Goal: Find specific page/section: Find specific page/section

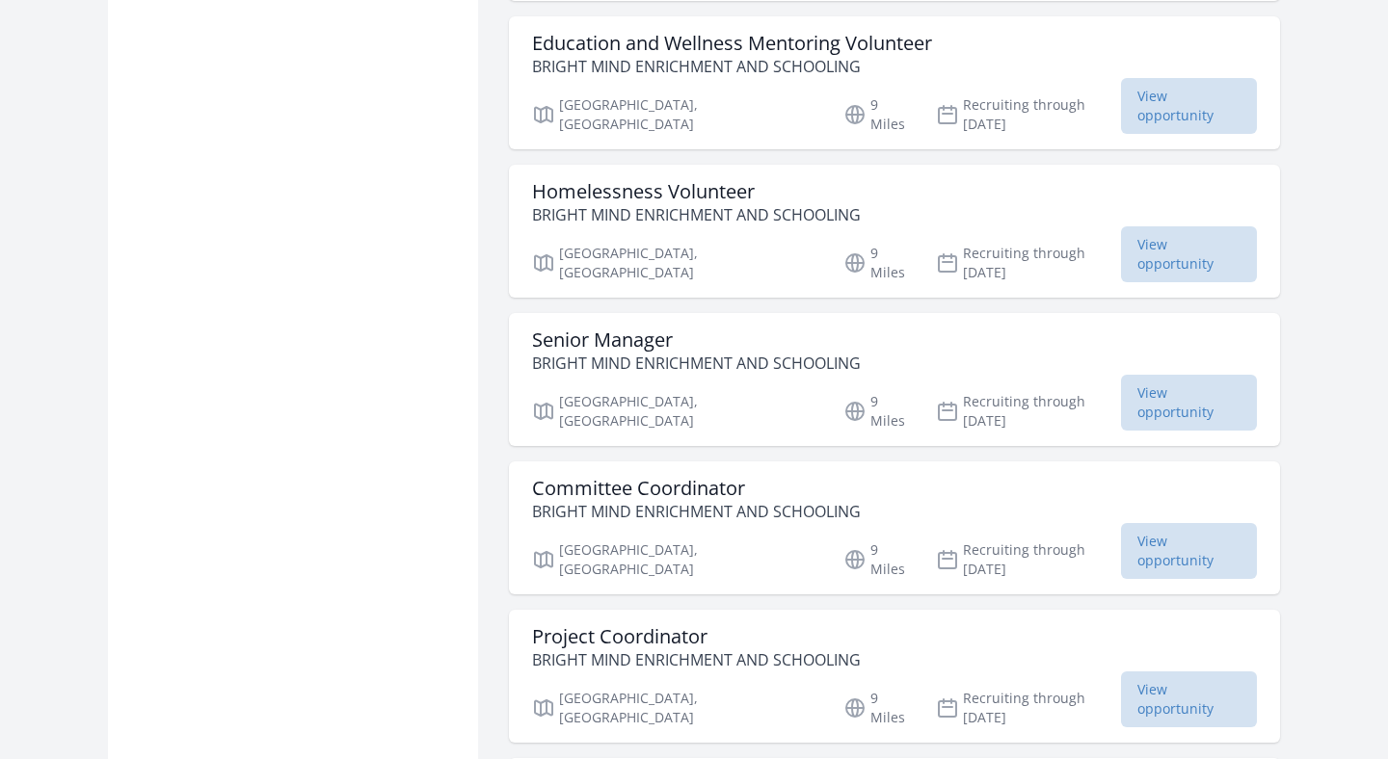
scroll to position [3400, 0]
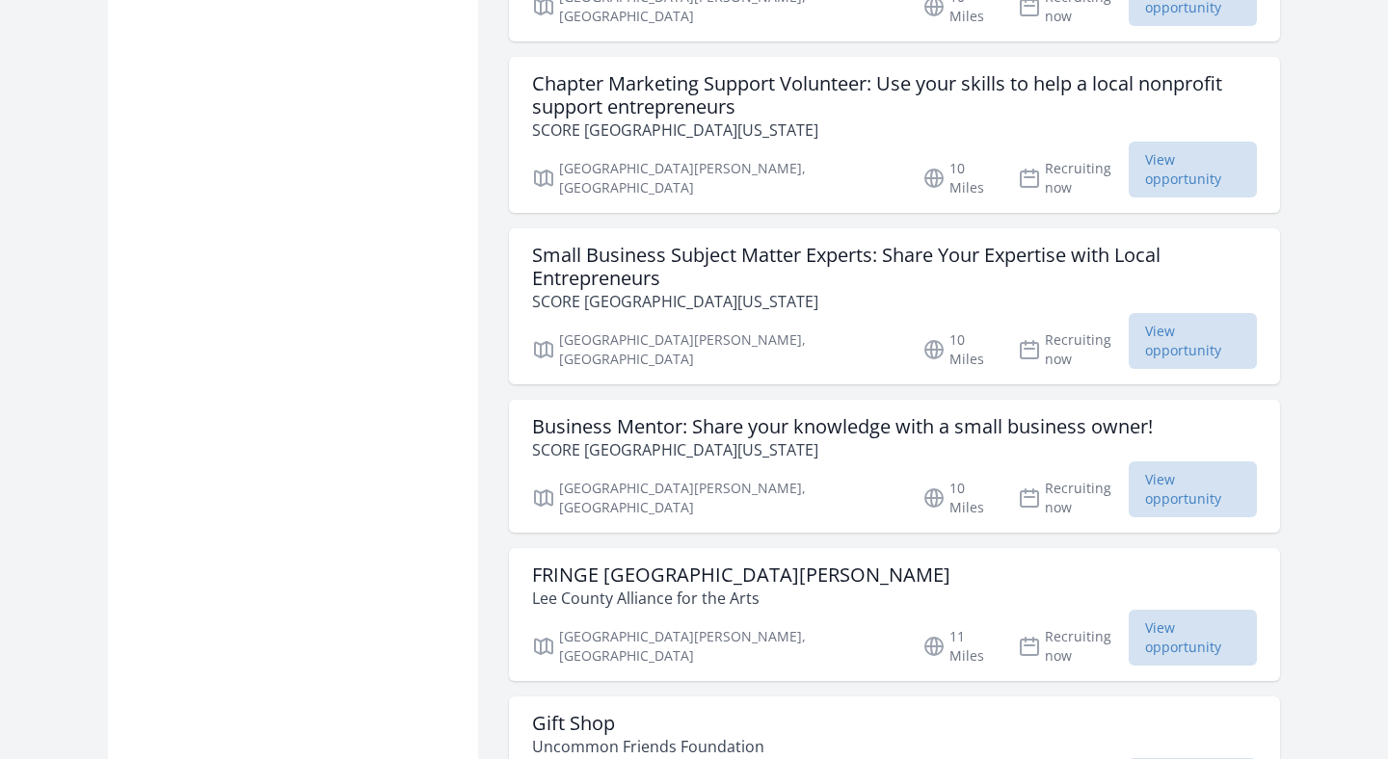
scroll to position [7904, 0]
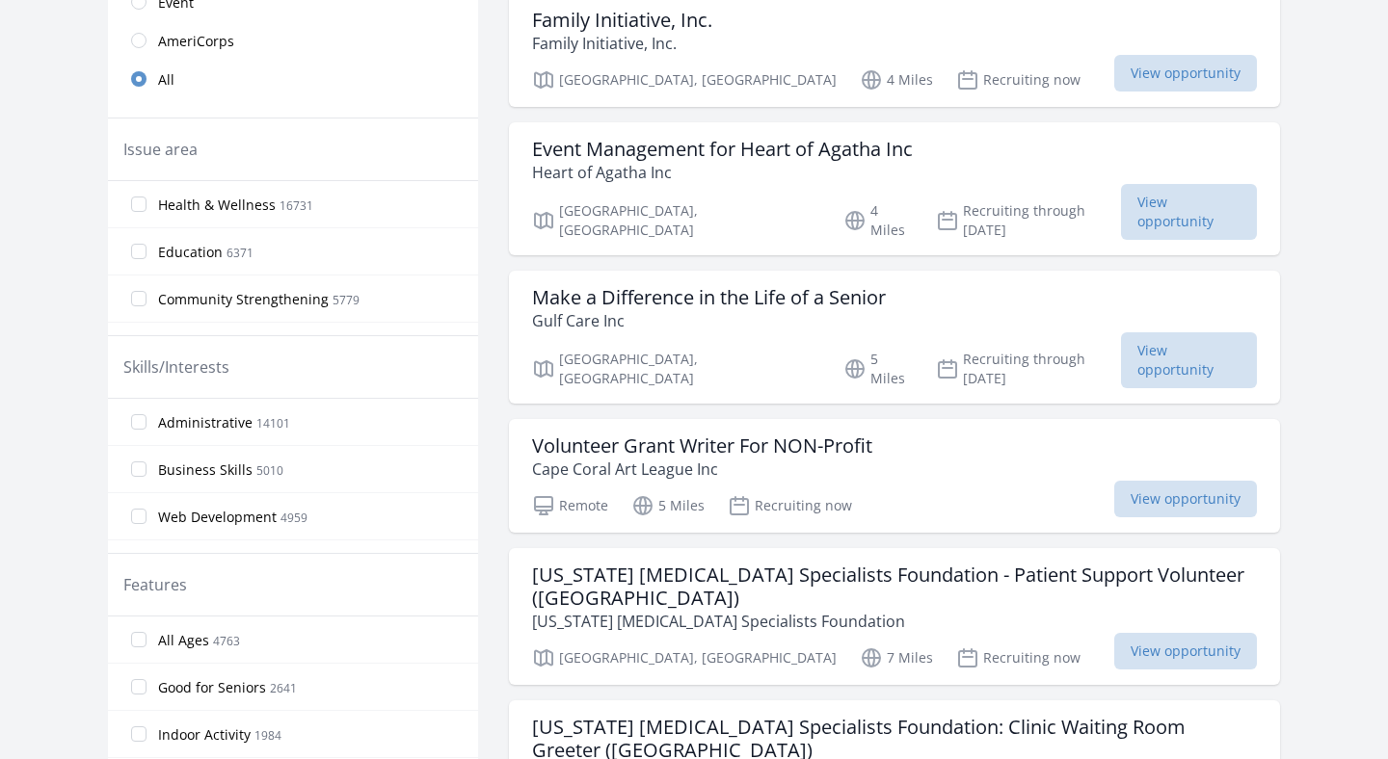
scroll to position [1133, 0]
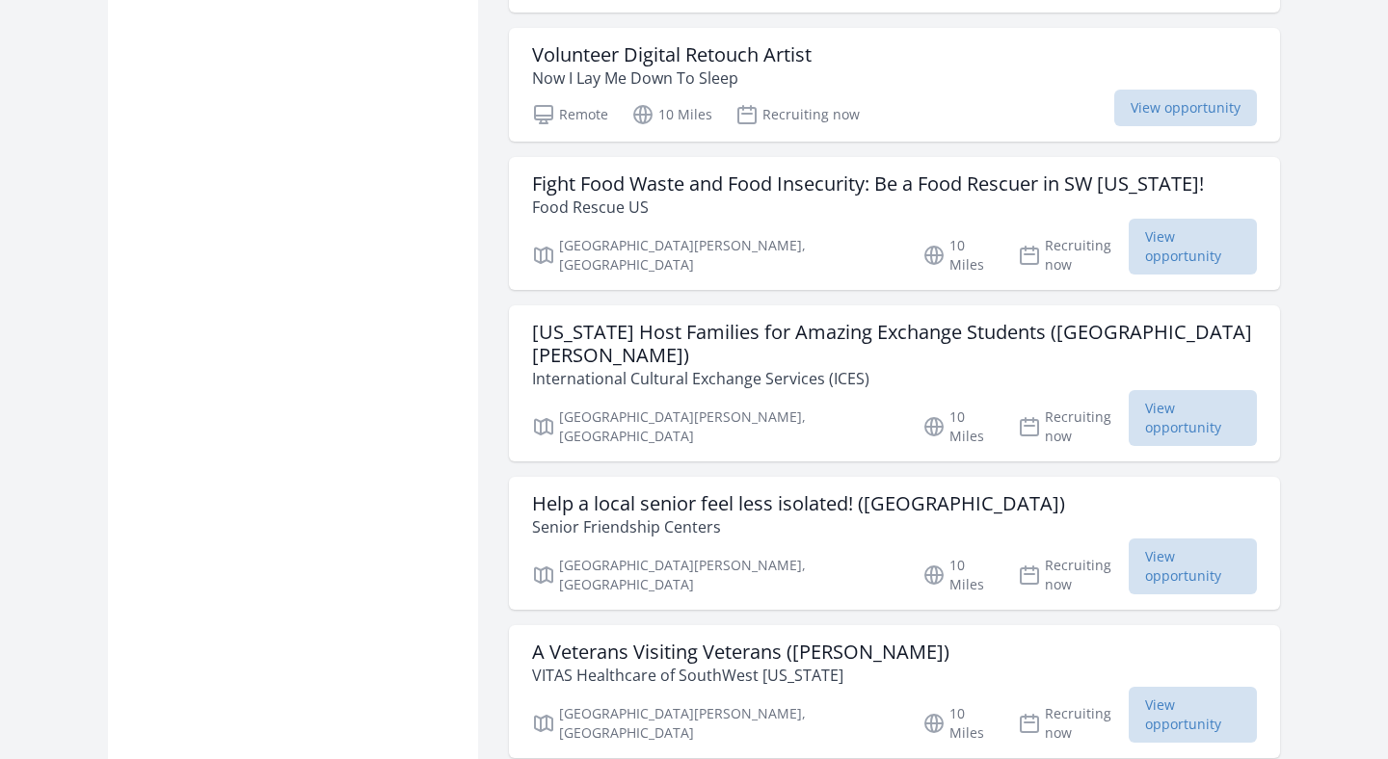
scroll to position [3967, 0]
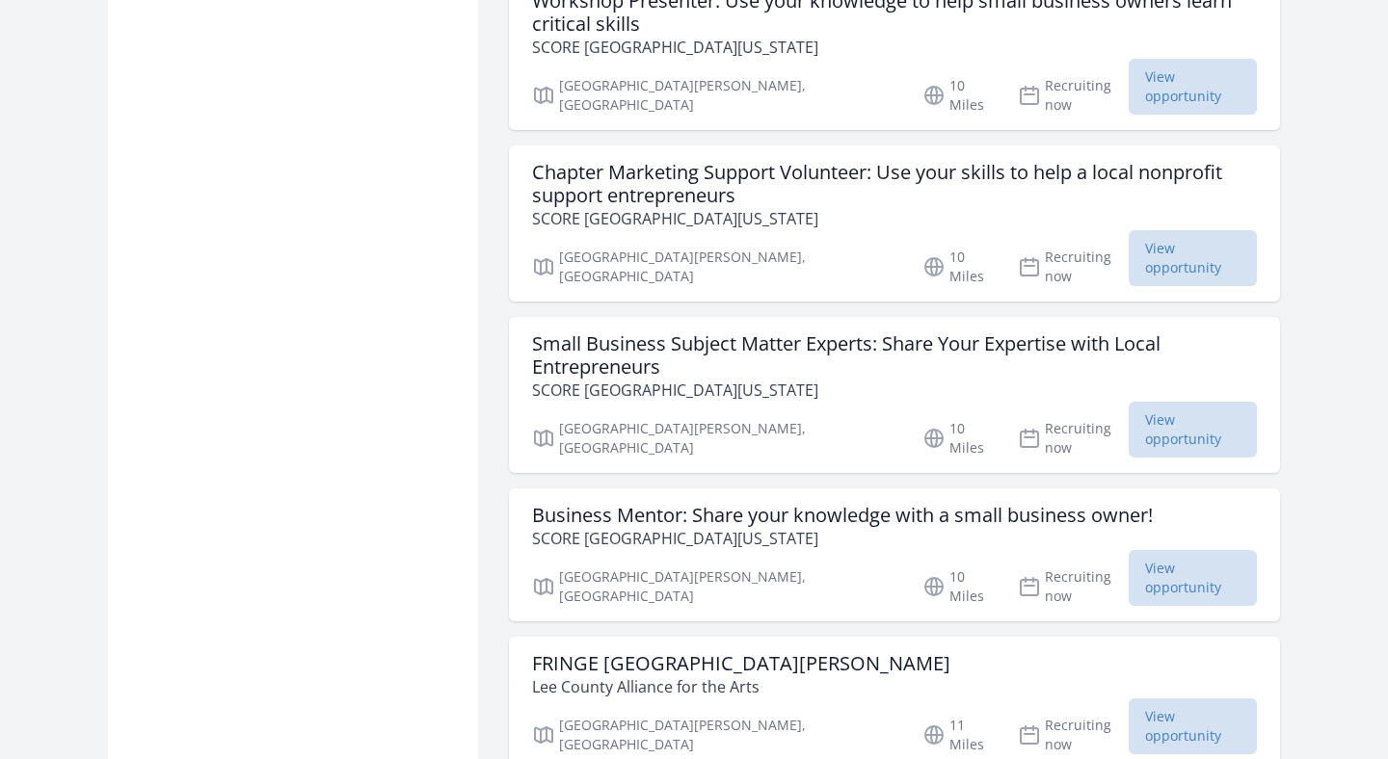
scroll to position [7933, 0]
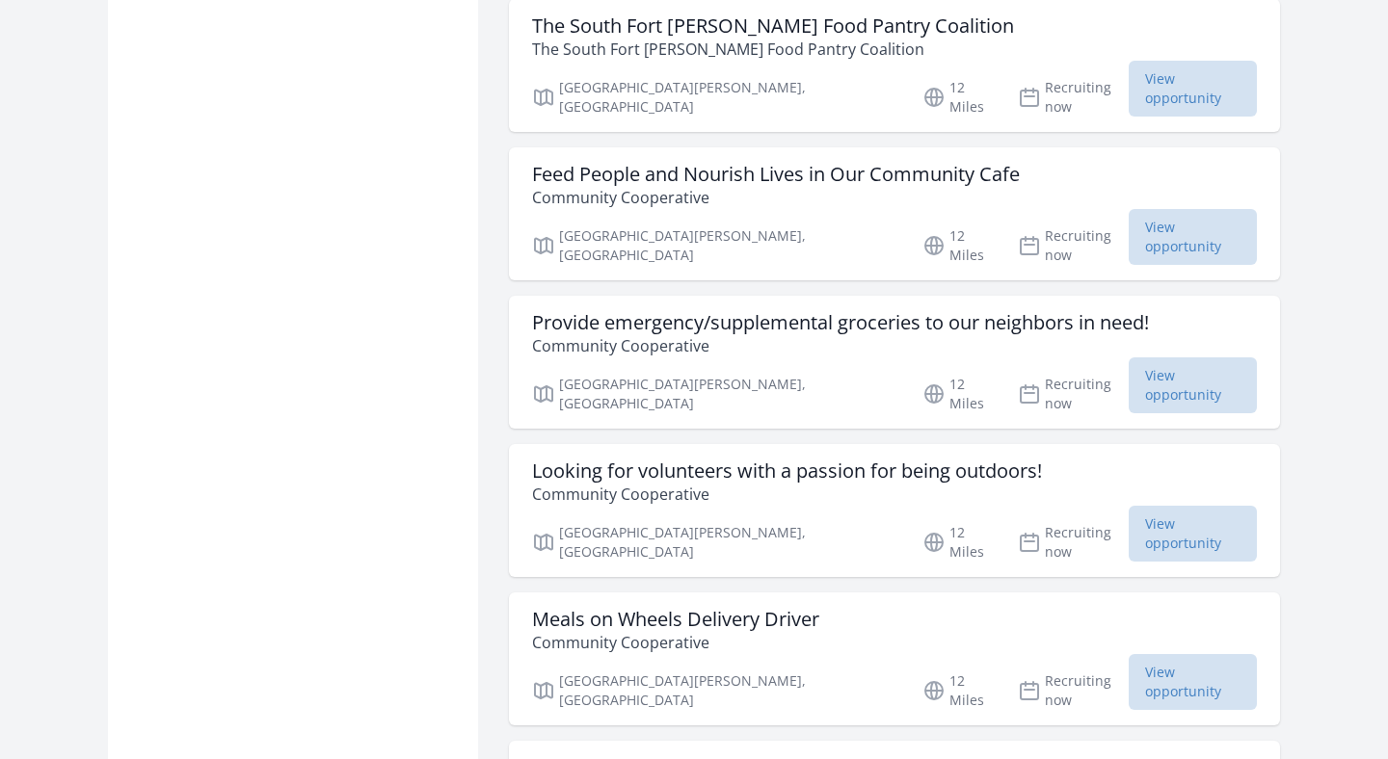
scroll to position [9633, 0]
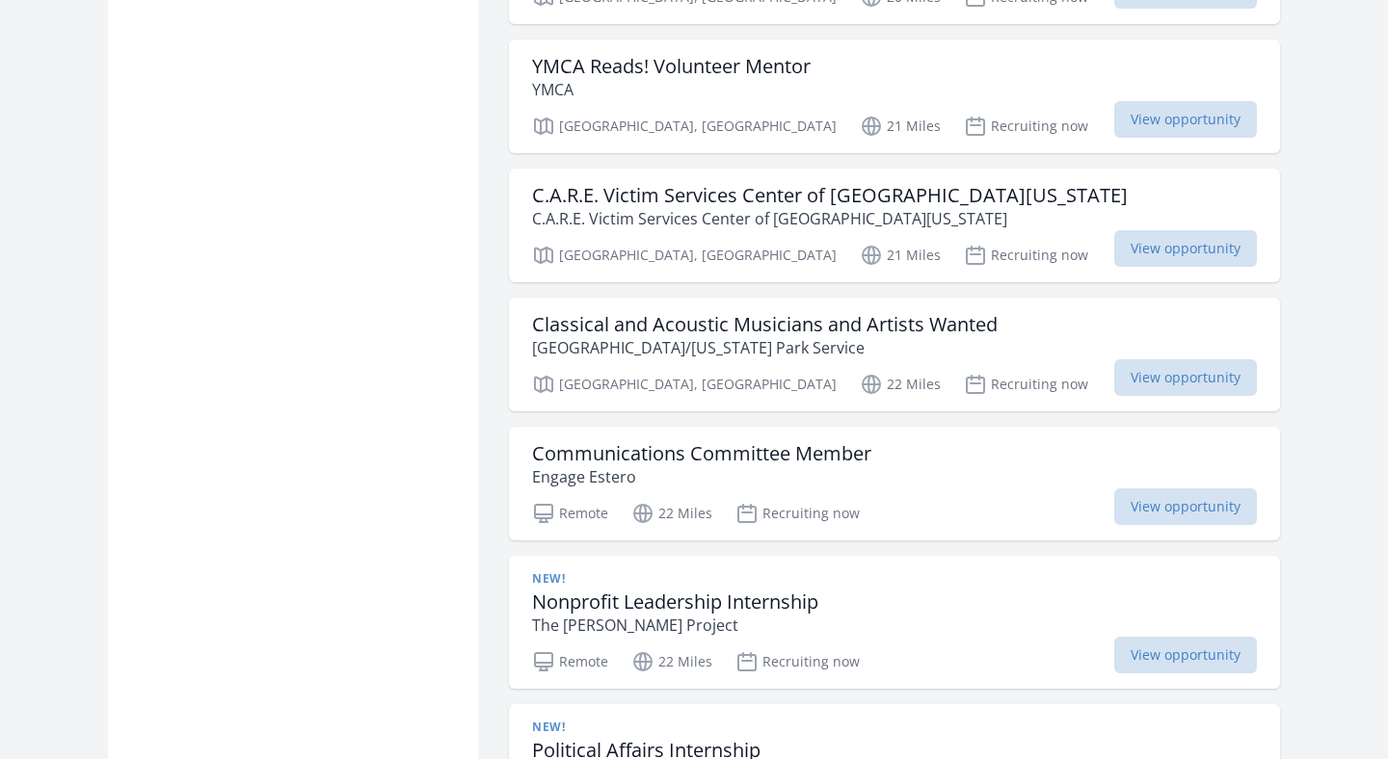
scroll to position [13033, 0]
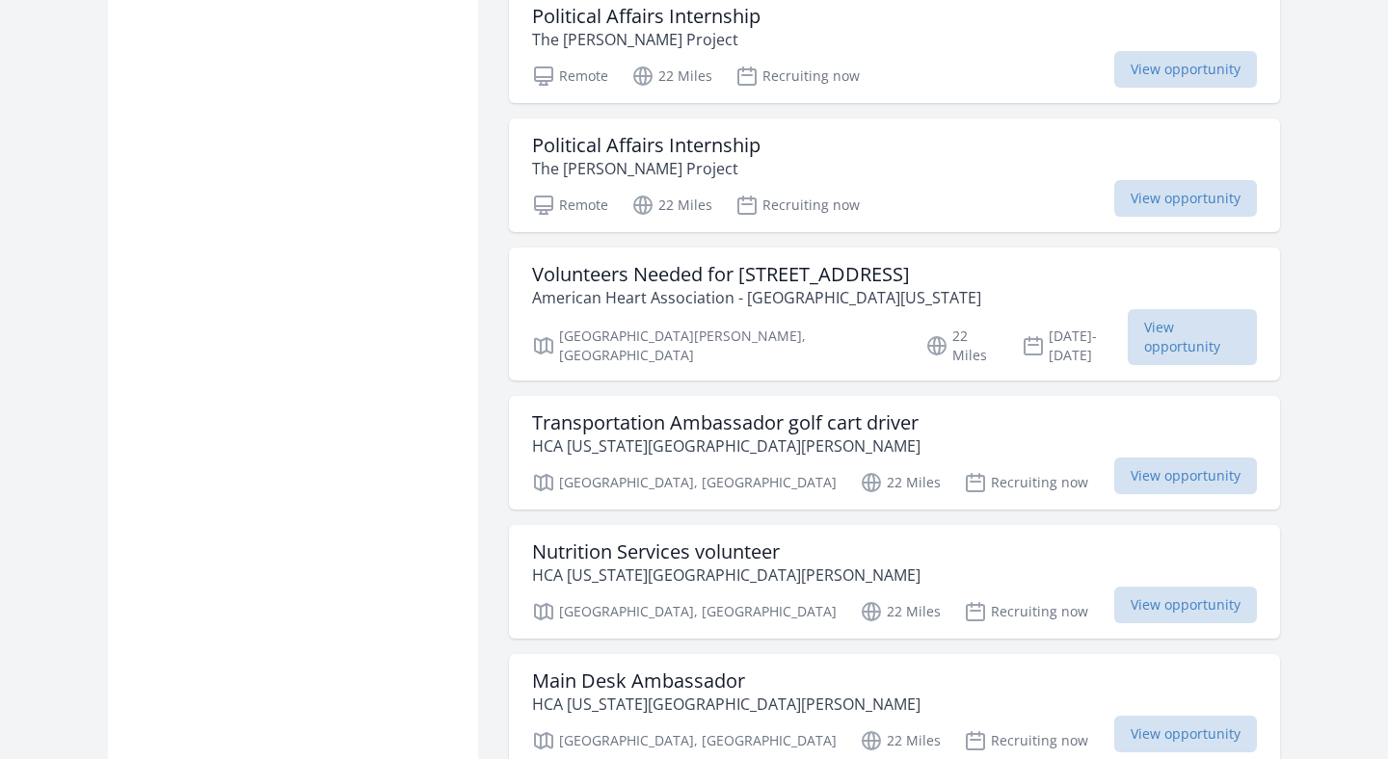
scroll to position [13767, 0]
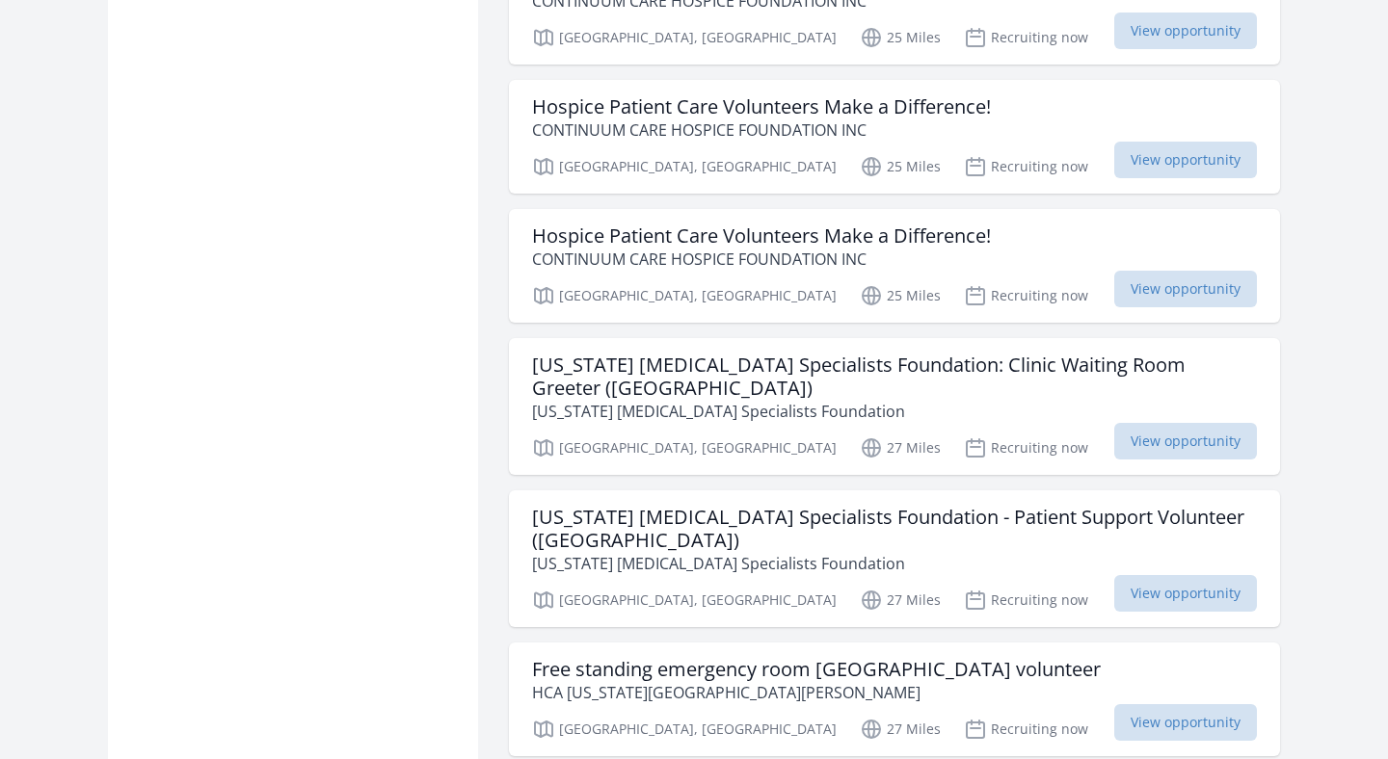
scroll to position [16601, 0]
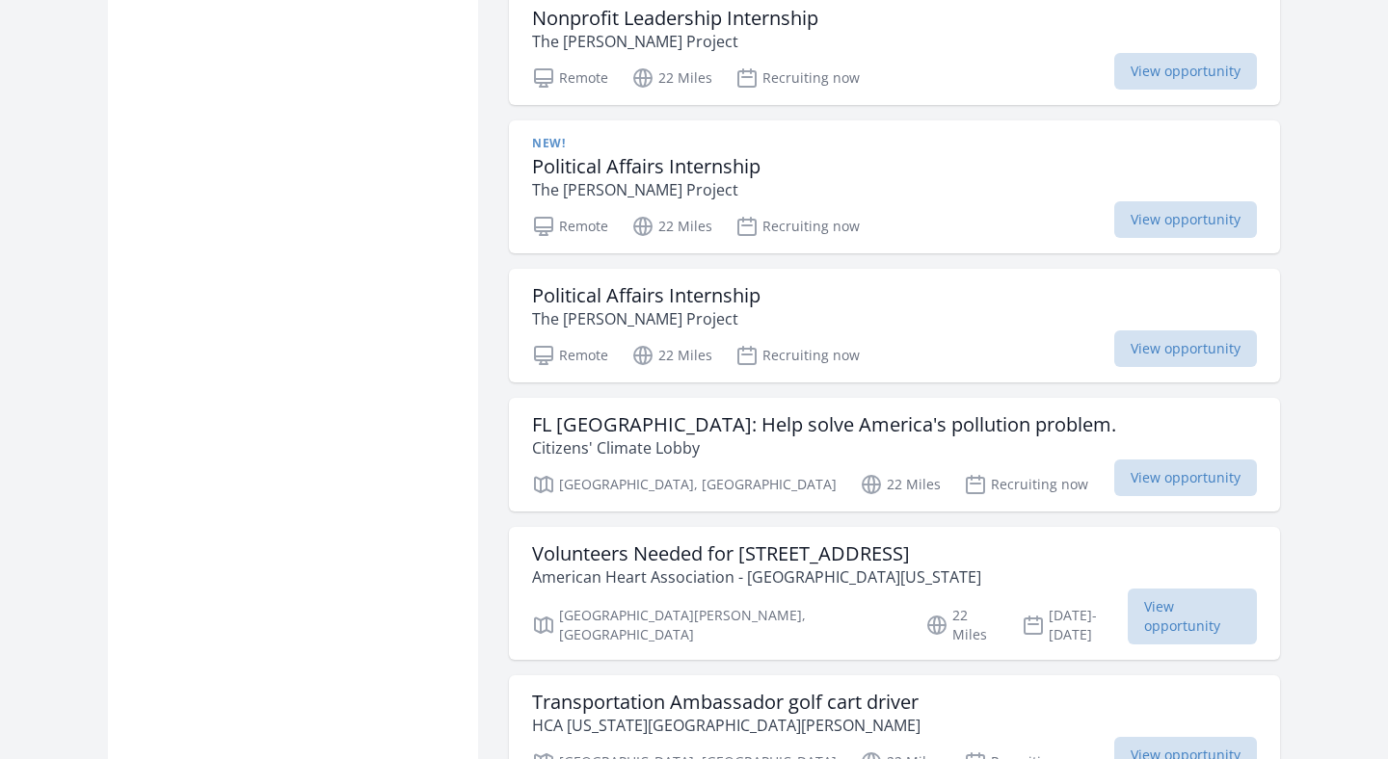
scroll to position [18867, 0]
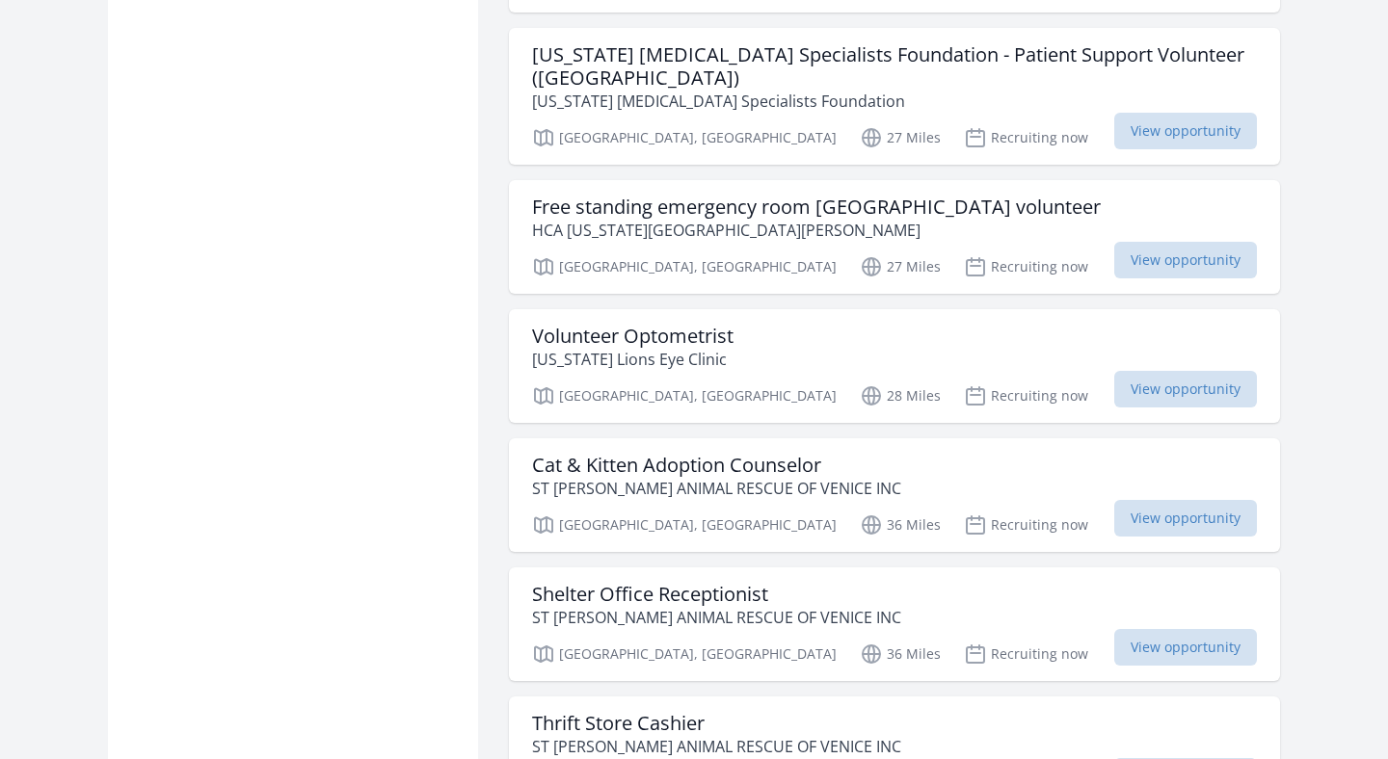
scroll to position [23347, 0]
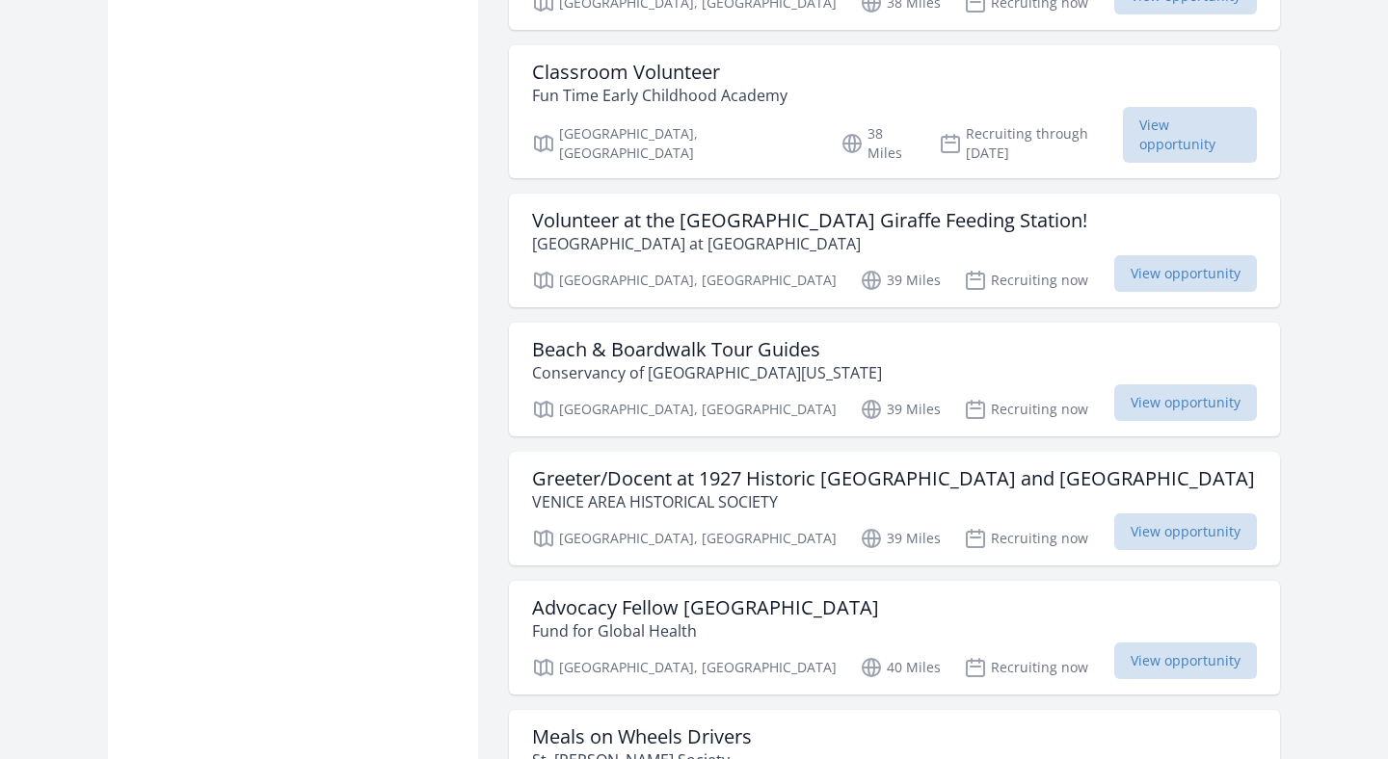
scroll to position [29013, 0]
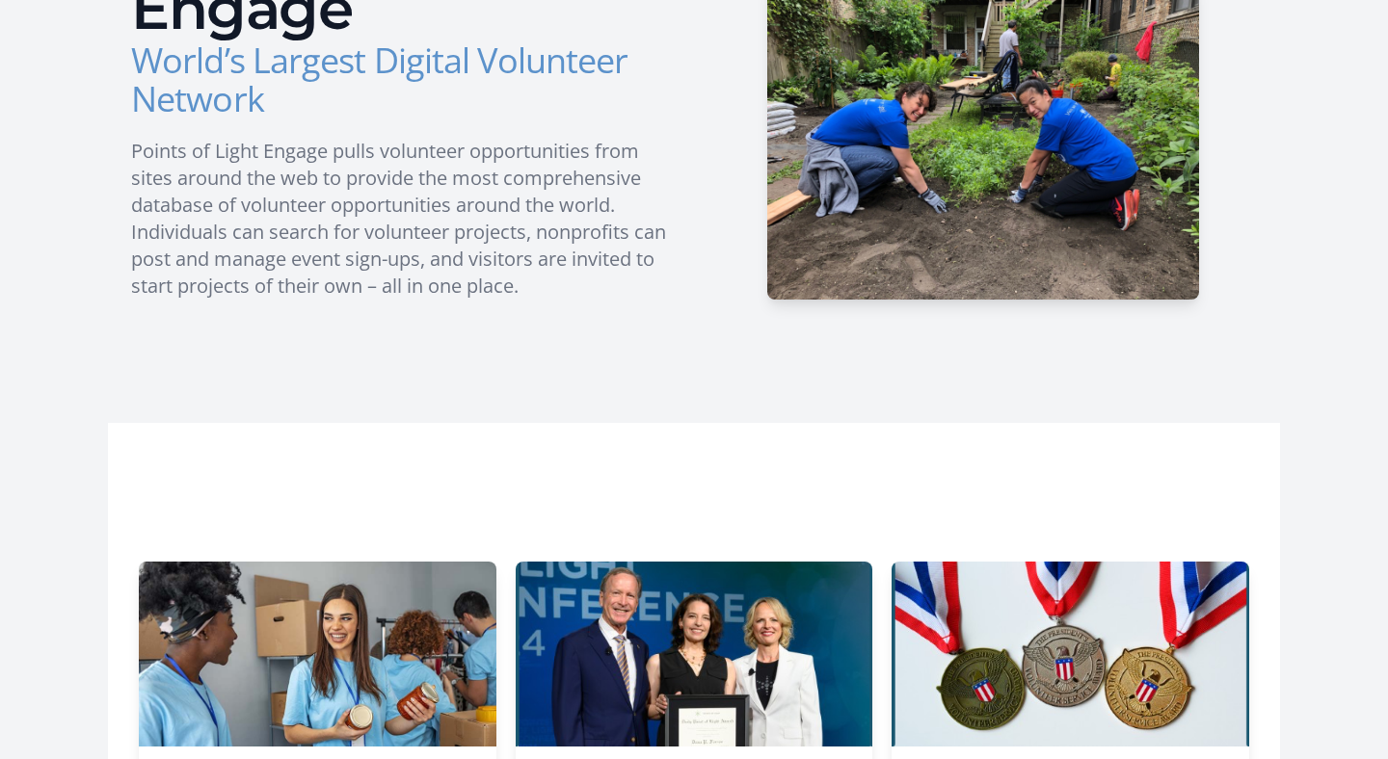
scroll to position [1487, 0]
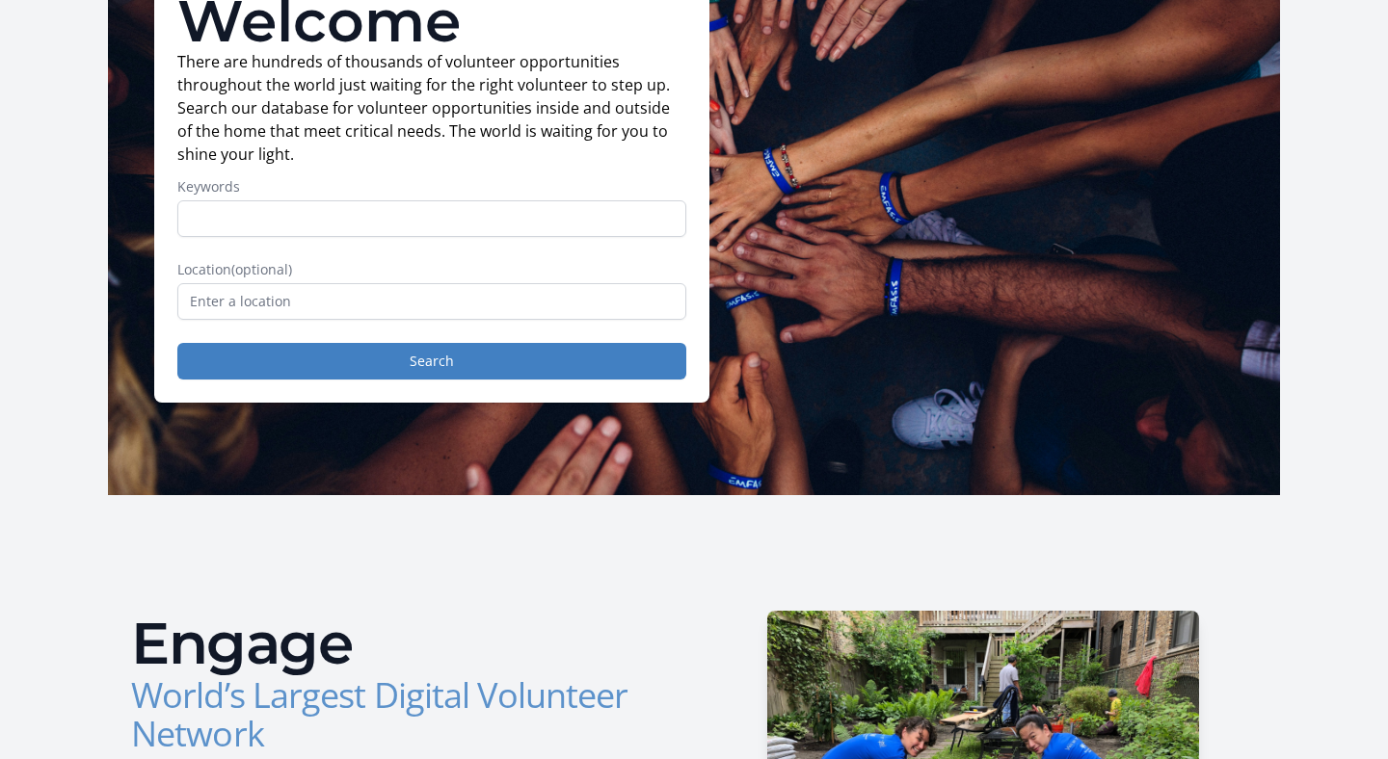
scroll to position [0, 0]
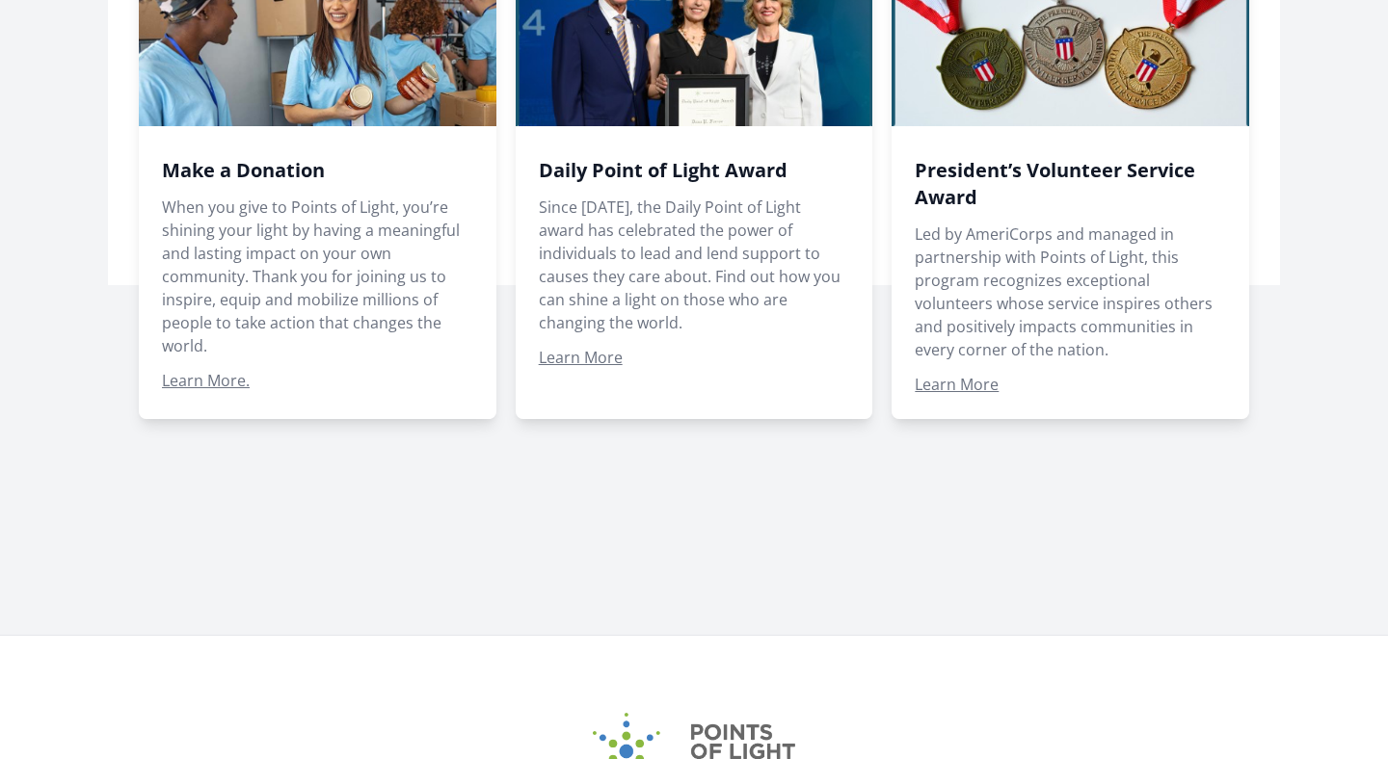
scroll to position [1649, 0]
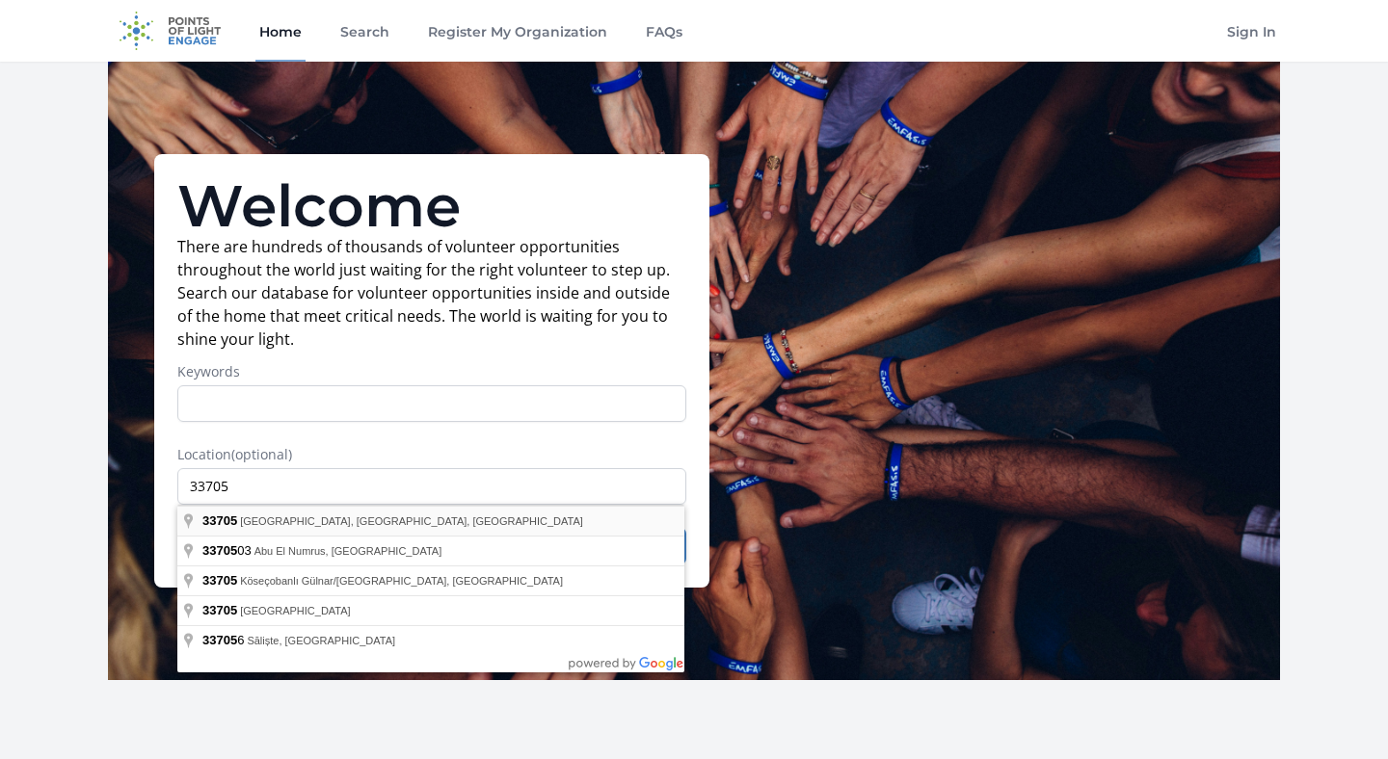
type input "[GEOGRAPHIC_DATA], [GEOGRAPHIC_DATA]"
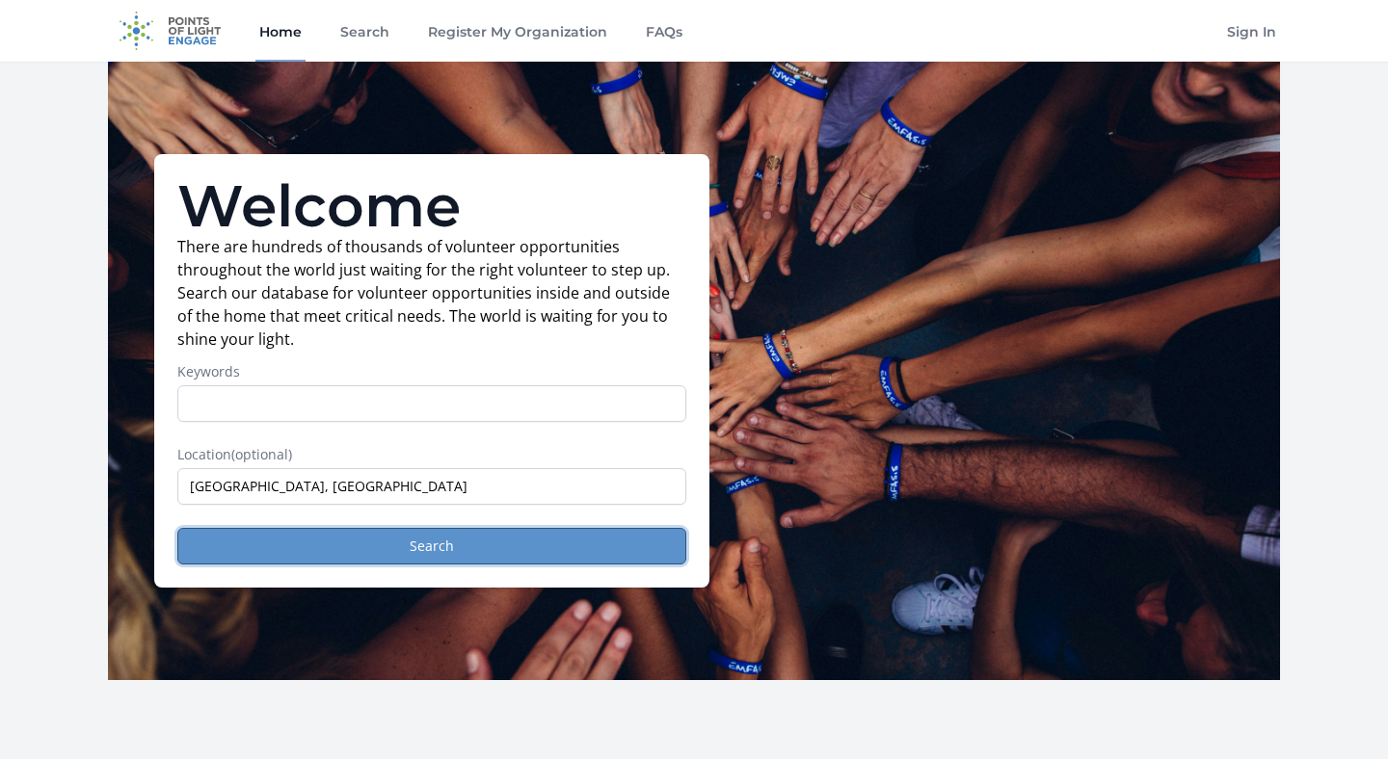
click at [373, 544] on button "Search" at bounding box center [431, 546] width 509 height 37
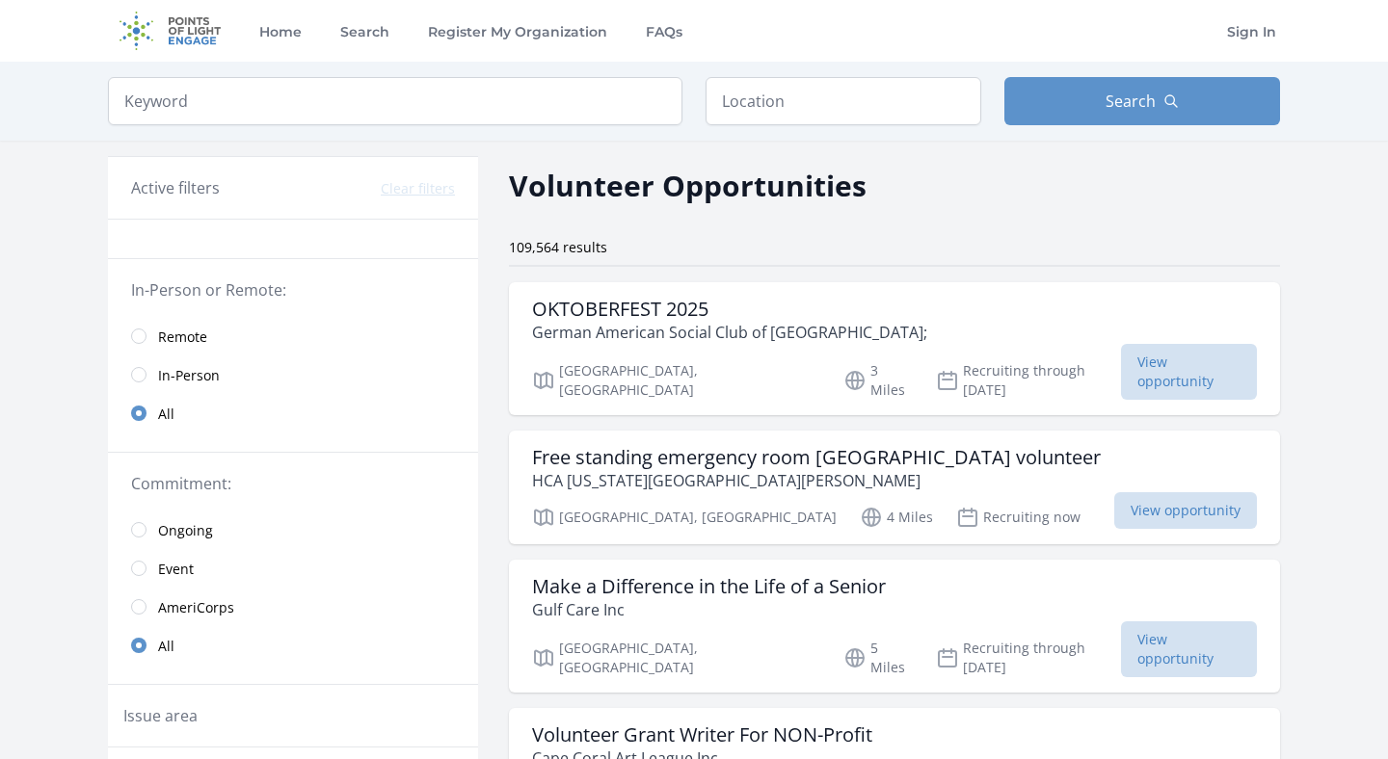
click at [197, 28] on img at bounding box center [170, 31] width 124 height 62
